Goal: Check status: Check status

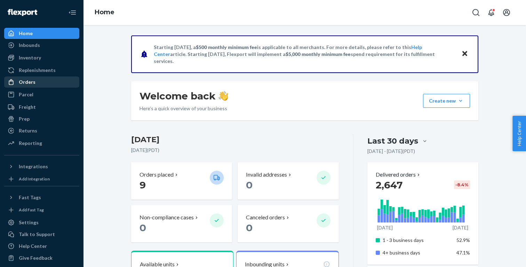
click at [29, 81] on div "Orders" at bounding box center [27, 82] width 17 height 7
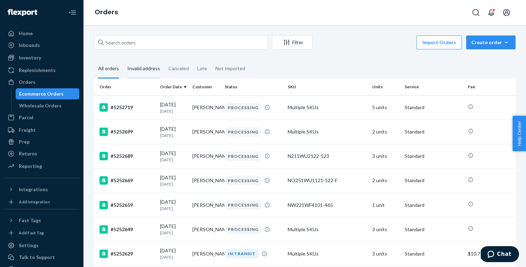
click at [136, 69] on div "Invalid address" at bounding box center [143, 68] width 33 height 19
click at [123, 59] on input "Invalid address" at bounding box center [123, 59] width 0 height 0
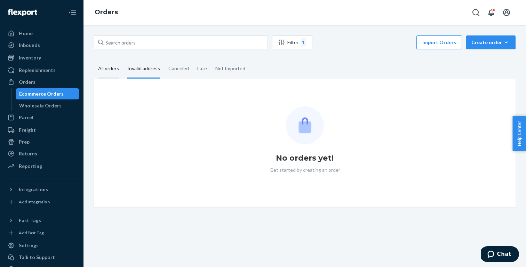
click at [103, 73] on div "All orders" at bounding box center [108, 68] width 21 height 19
click at [94, 59] on input "All orders" at bounding box center [94, 59] width 0 height 0
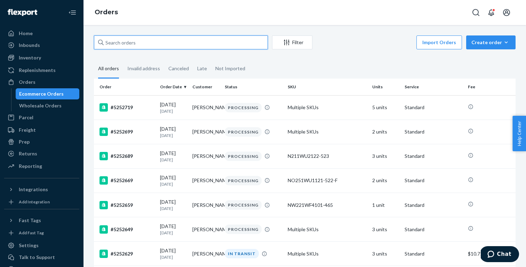
click at [127, 42] on input "text" at bounding box center [181, 42] width 174 height 14
paste input "5251519"
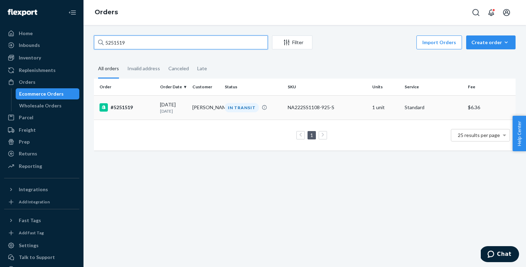
type input "5251519"
click at [140, 111] on div "#5251519" at bounding box center [126, 107] width 55 height 8
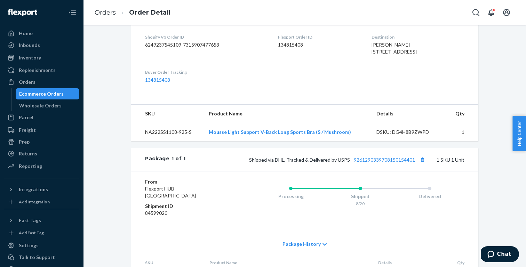
scroll to position [172, 0]
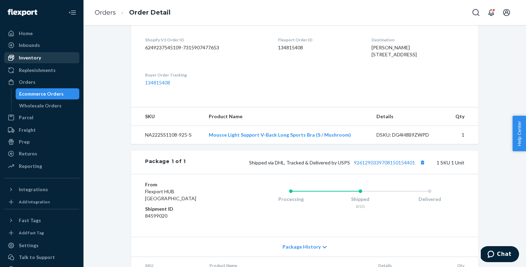
click at [45, 54] on div "Inventory" at bounding box center [42, 58] width 74 height 10
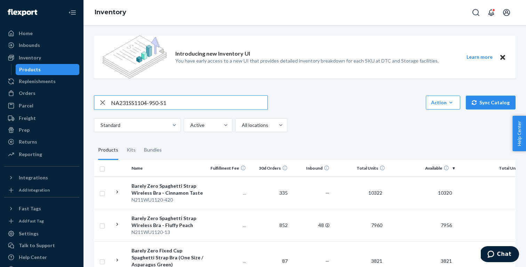
type input "NA231SS1104-950-S1"
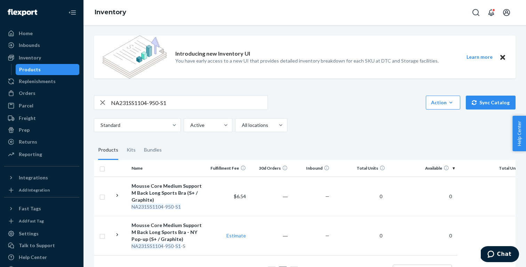
click at [506, 253] on span "Chat" at bounding box center [504, 254] width 14 height 6
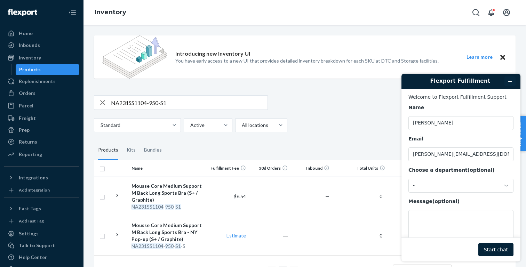
click at [513, 85] on button "Minimize widget" at bounding box center [509, 81] width 11 height 10
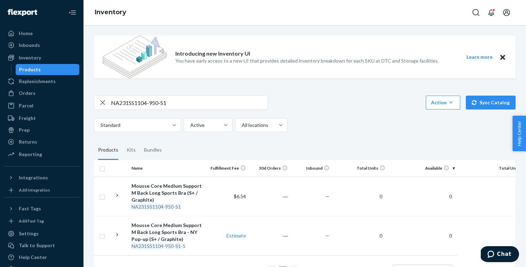
click at [519, 130] on span "Help Center" at bounding box center [519, 133] width 14 height 35
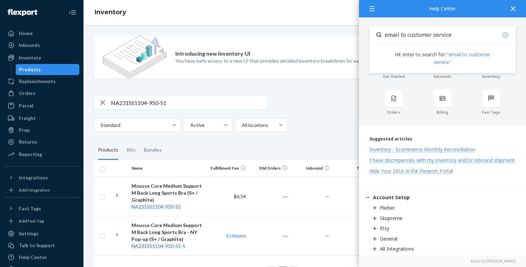
type input "email to customer service"
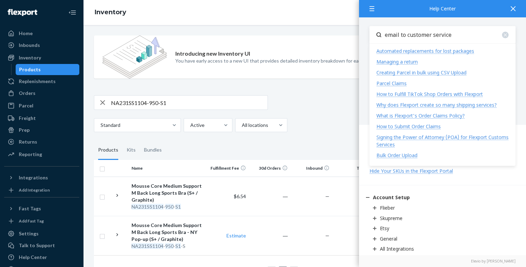
drag, startPoint x: 461, startPoint y: 37, endPoint x: 379, endPoint y: 37, distance: 82.4
click at [379, 37] on div "email to customer service" at bounding box center [442, 34] width 146 height 17
click at [513, 8] on icon at bounding box center [512, 8] width 5 height 5
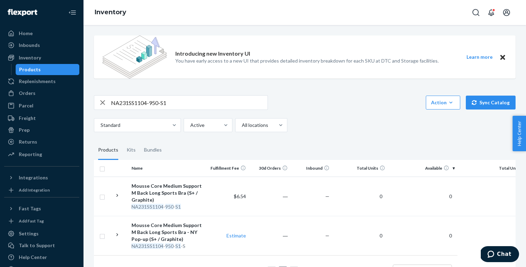
click at [365, 130] on div "Standard Active All locations" at bounding box center [302, 125] width 416 height 14
click at [517, 130] on span "Help Center" at bounding box center [519, 133] width 14 height 35
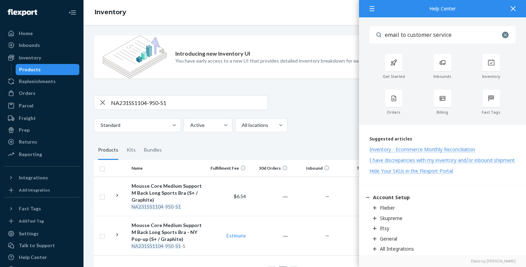
click at [502, 35] on div at bounding box center [505, 35] width 7 height 7
click at [461, 32] on input "email to customer service" at bounding box center [448, 34] width 134 height 17
click at [369, 10] on div at bounding box center [373, 8] width 13 height 17
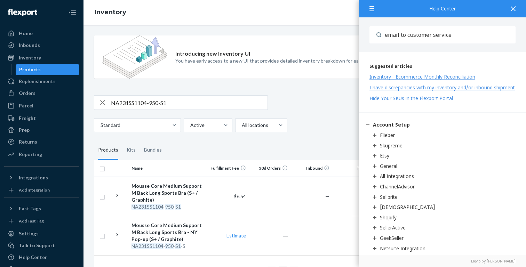
click at [370, 8] on icon at bounding box center [371, 8] width 5 height 5
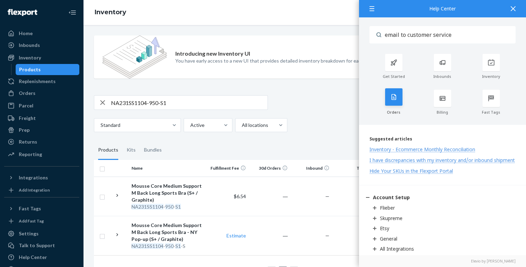
click at [394, 94] on icon at bounding box center [393, 97] width 7 height 7
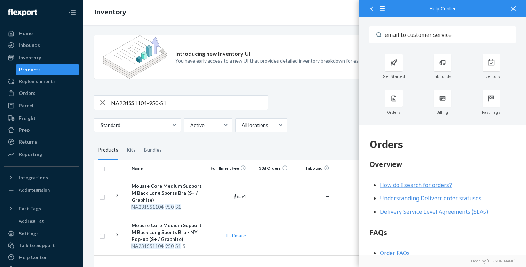
click at [408, 35] on input "email to customer service" at bounding box center [448, 34] width 134 height 17
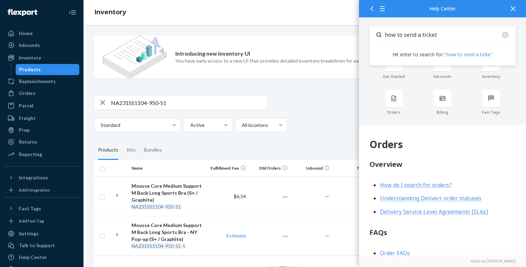
type input "how to send a ticket"
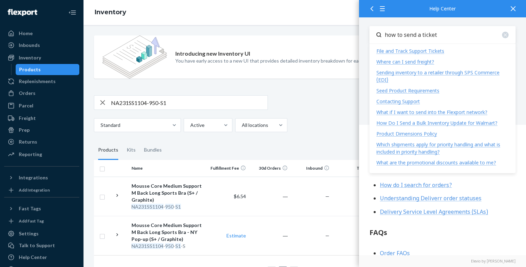
click at [393, 52] on div "File and Track Support Tickets" at bounding box center [410, 51] width 68 height 7
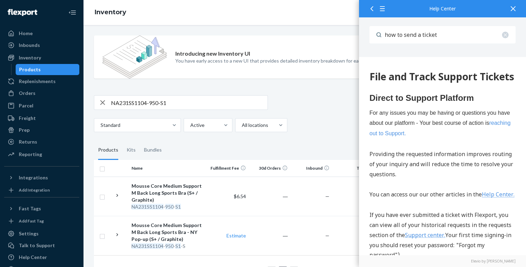
scroll to position [76, 0]
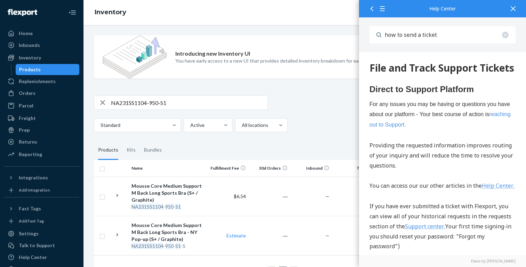
click at [390, 128] on link "reaching out to Support." at bounding box center [439, 119] width 141 height 16
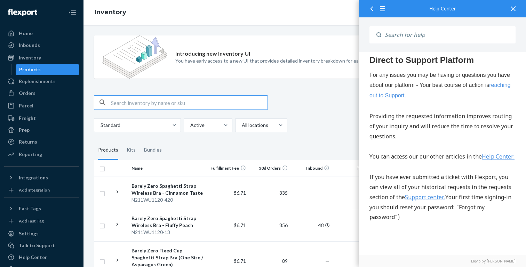
scroll to position [46, 0]
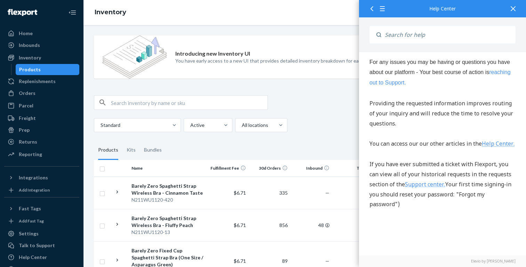
click at [426, 188] on link "Support center." at bounding box center [425, 184] width 40 height 8
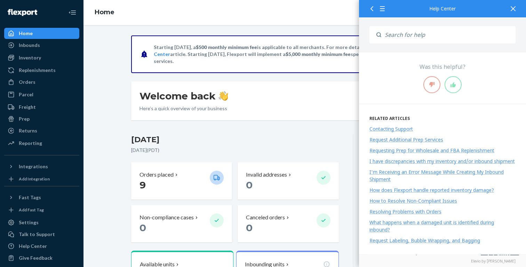
scroll to position [700, 0]
click at [406, 126] on div "Contacting Support" at bounding box center [390, 129] width 43 height 7
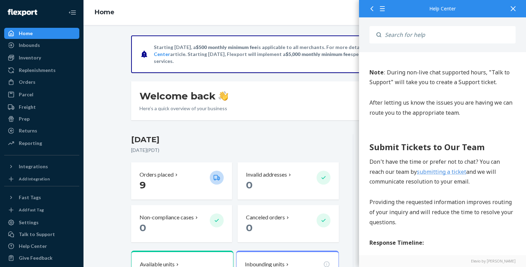
scroll to position [520, 0]
click at [442, 168] on link "submitting a ticket" at bounding box center [441, 172] width 49 height 8
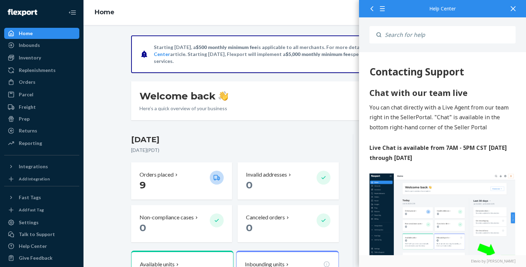
click at [510, 9] on div at bounding box center [512, 8] width 15 height 17
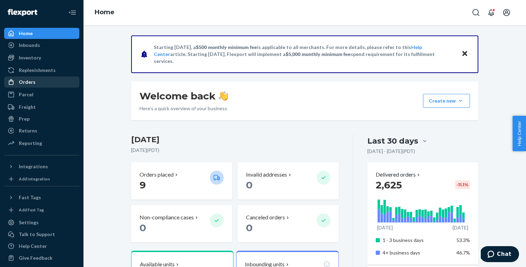
click at [55, 82] on div "Orders" at bounding box center [42, 82] width 74 height 10
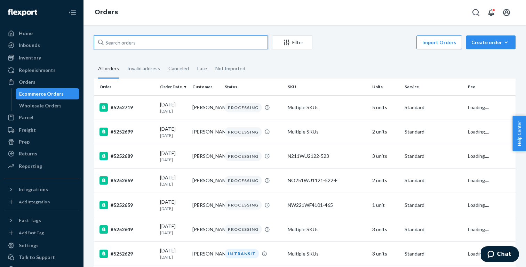
click at [193, 43] on input "text" at bounding box center [181, 42] width 174 height 14
paste input "5251519"
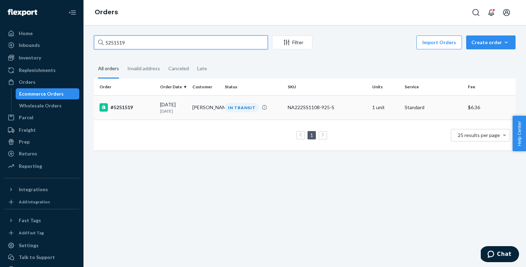
type input "5251519"
click at [164, 109] on p "2 days ago" at bounding box center [173, 111] width 27 height 6
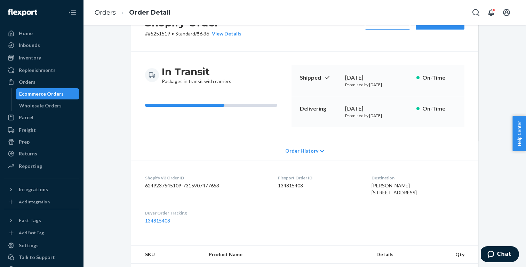
scroll to position [38, 0]
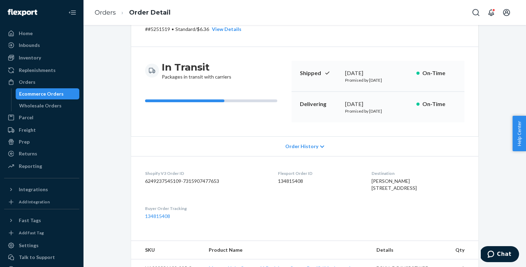
click at [292, 180] on dd "134815408" at bounding box center [319, 181] width 82 height 7
copy dd "134815408"
click at [423, 160] on dl "Shopify V3 Order ID 6249237545109-7315907477653 Flexport Order ID 134815408 Des…" at bounding box center [304, 195] width 347 height 78
click at [500, 135] on div "Shopify Order # #5251519 • Standard / $6.36 View Details Create Return Duplicat…" at bounding box center [305, 215] width 432 height 437
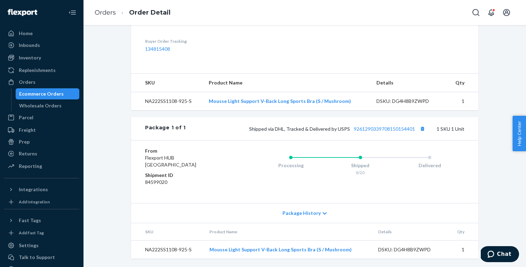
scroll to position [0, 0]
click at [35, 93] on div "Ecommerce Orders" at bounding box center [41, 93] width 45 height 7
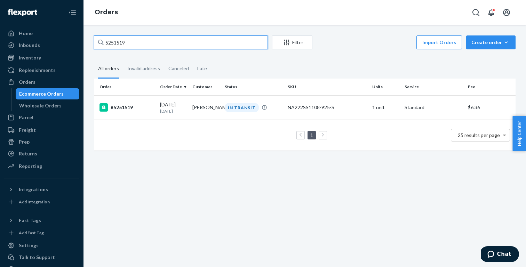
click at [152, 42] on input "5251519" at bounding box center [181, 42] width 174 height 14
paste input "90"
type input "5251909"
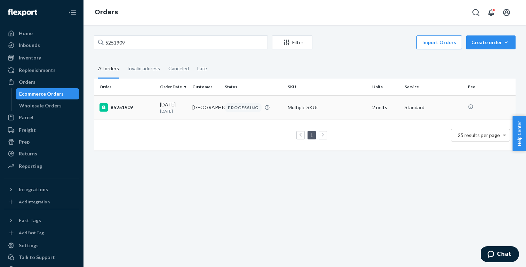
click at [154, 110] on div "#5251909" at bounding box center [126, 107] width 55 height 8
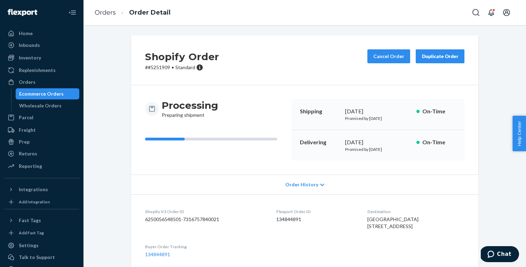
click at [107, 13] on link "Orders" at bounding box center [105, 13] width 21 height 8
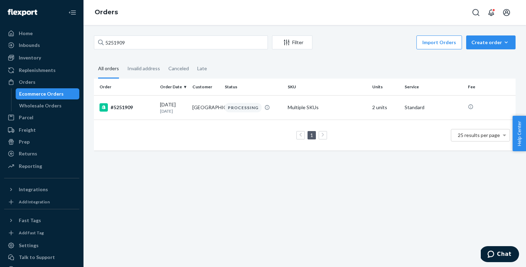
click at [326, 169] on div "5251909 Filter Import Orders Create order Ecommerce order Removal order All ord…" at bounding box center [304, 146] width 442 height 242
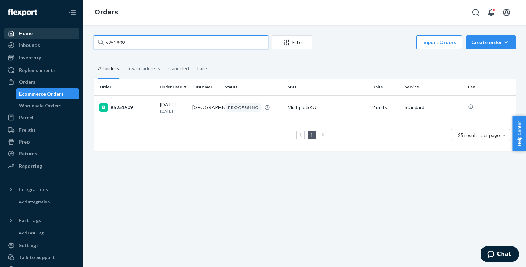
drag, startPoint x: 140, startPoint y: 41, endPoint x: 62, endPoint y: 39, distance: 78.6
click at [62, 39] on div "Home Inbounds Shipping Plans Problems Inventory Products Replenishments Orders …" at bounding box center [263, 133] width 526 height 267
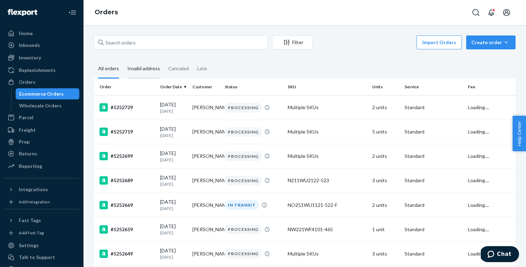
click at [143, 68] on div "Invalid address" at bounding box center [143, 68] width 33 height 19
click at [123, 59] on input "Invalid address" at bounding box center [123, 59] width 0 height 0
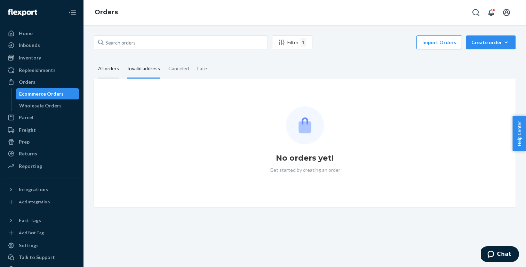
click at [104, 67] on div "All orders" at bounding box center [108, 68] width 21 height 19
click at [94, 59] on input "All orders" at bounding box center [94, 59] width 0 height 0
